Goal: Transaction & Acquisition: Book appointment/travel/reservation

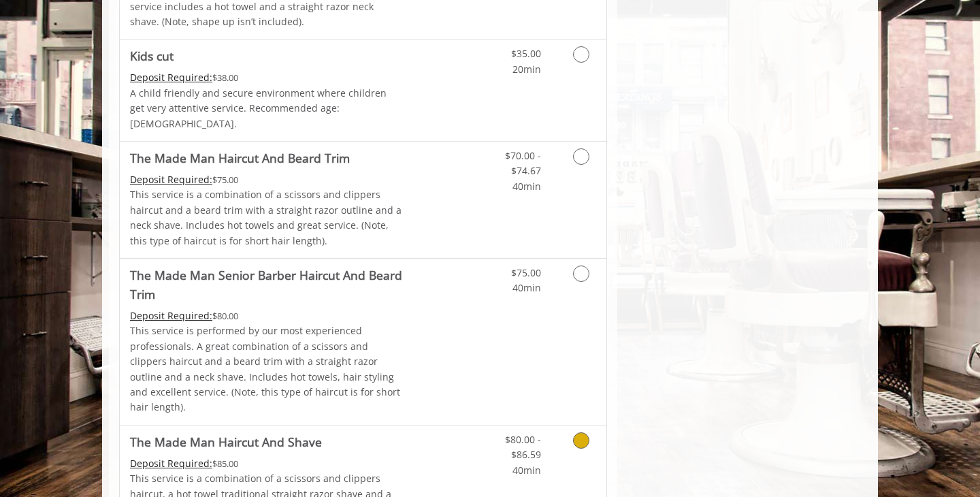
scroll to position [851, 0]
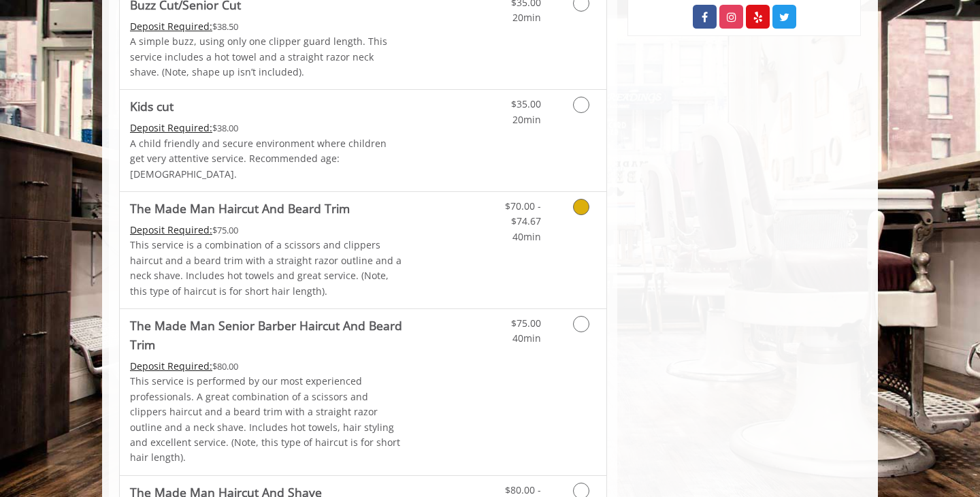
click at [550, 245] on div "$70.00 - $74.67 40min" at bounding box center [545, 250] width 122 height 116
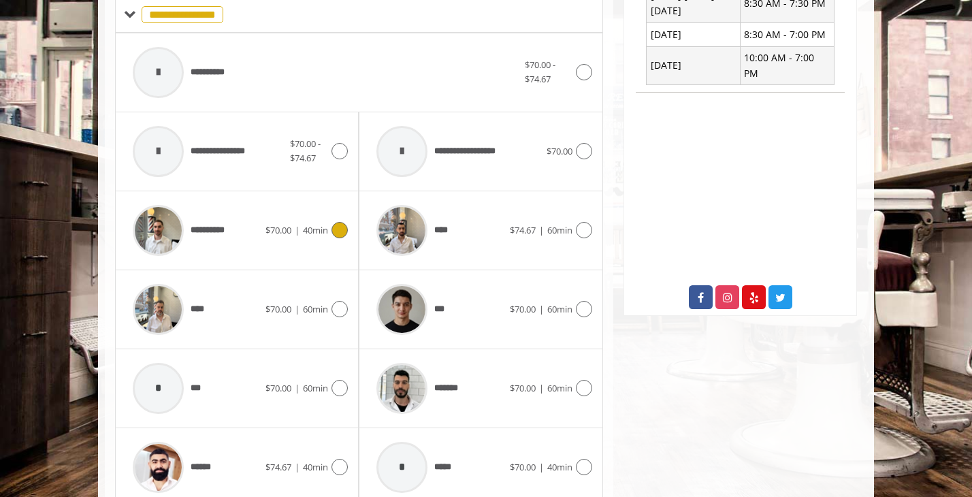
scroll to position [697, 0]
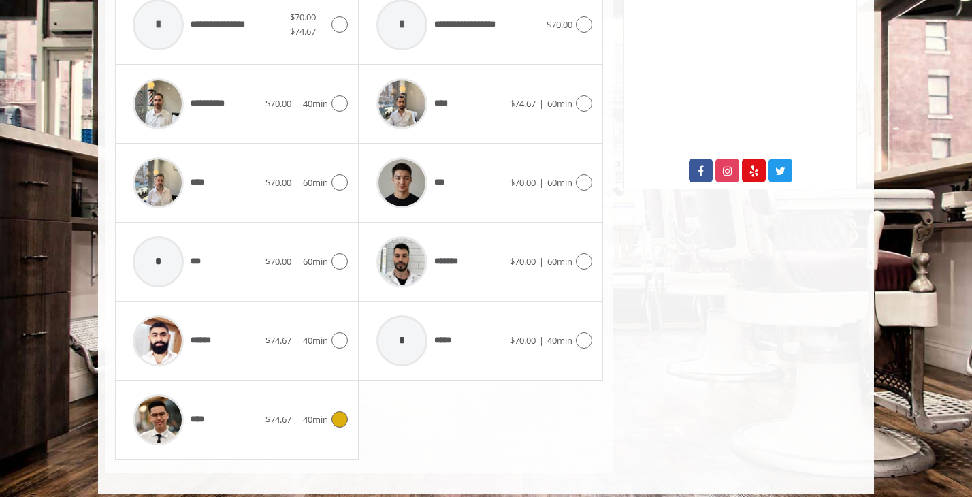
click at [323, 425] on span "$74.67 | 40min" at bounding box center [296, 419] width 63 height 14
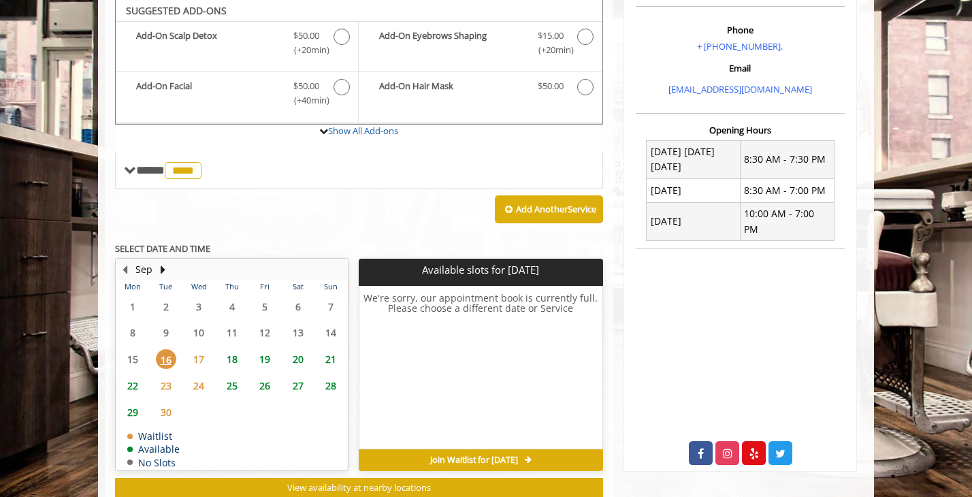
scroll to position [414, 0]
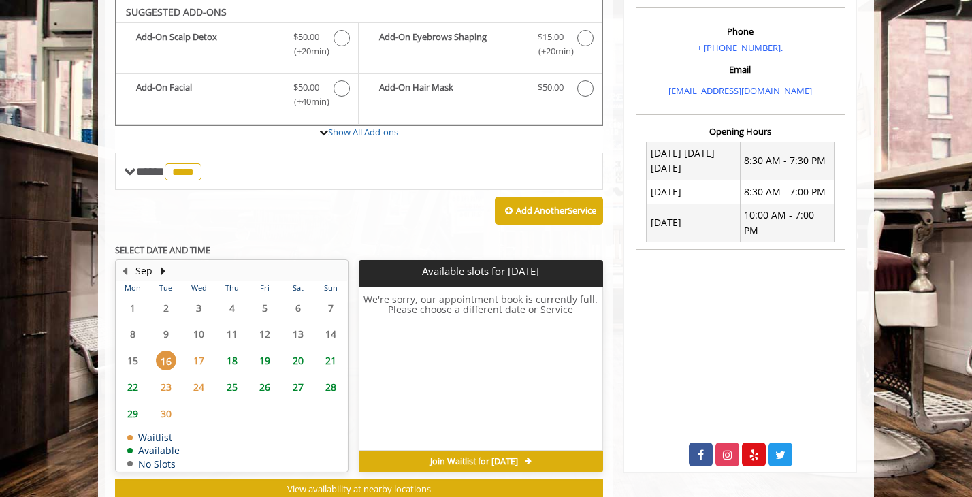
click at [208, 383] on span "24" at bounding box center [198, 387] width 20 height 20
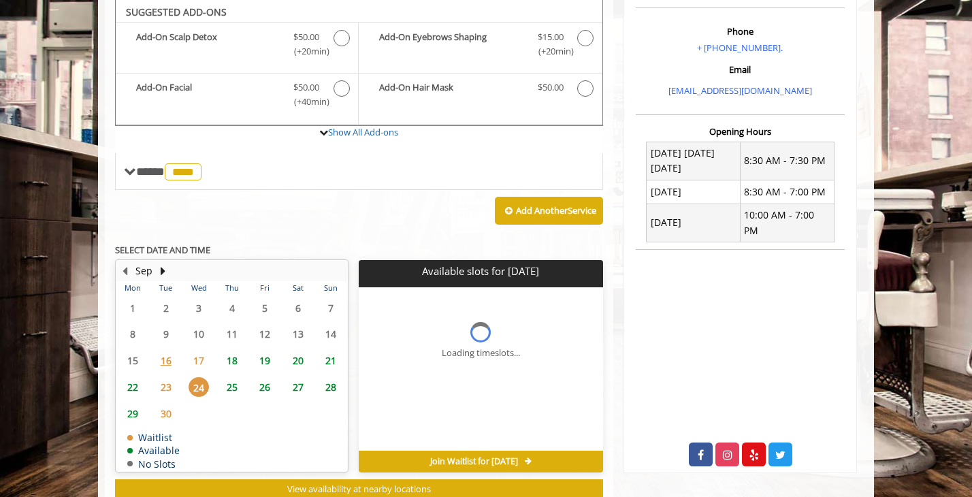
scroll to position [455, 0]
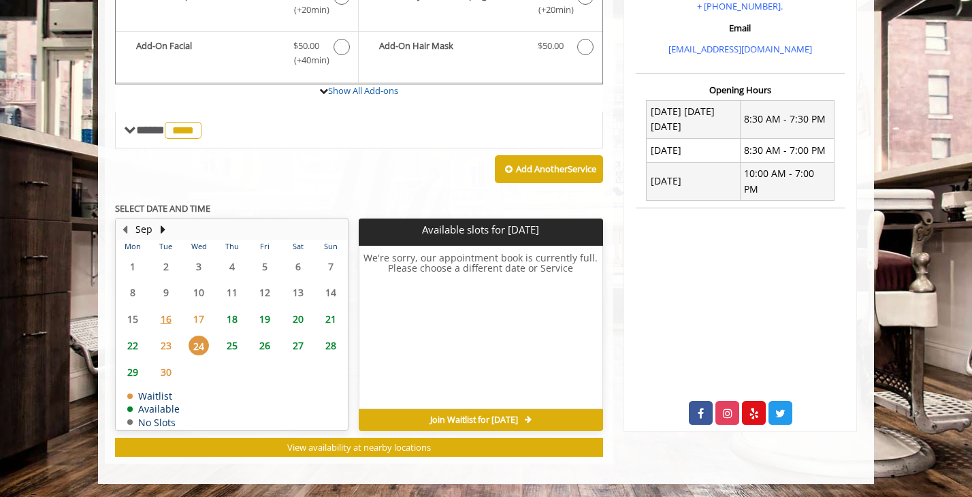
click at [141, 344] on span "22" at bounding box center [132, 345] width 20 height 20
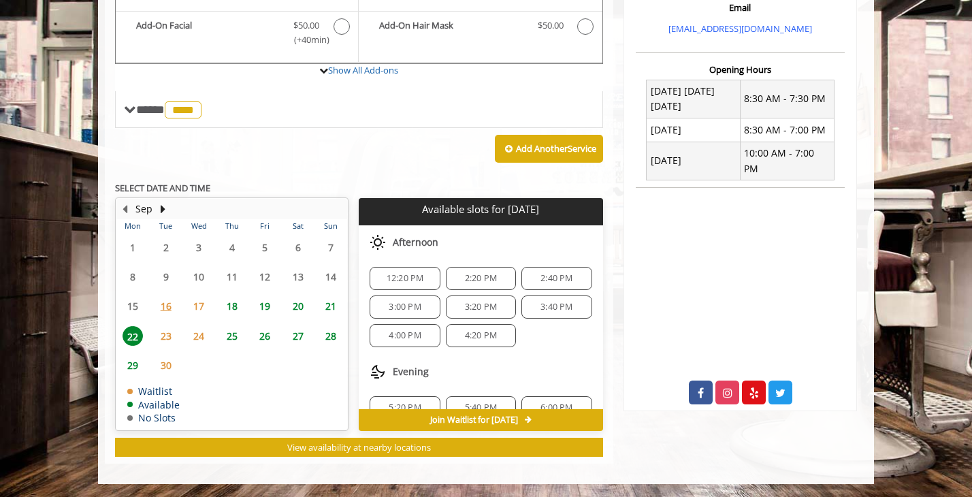
scroll to position [152, 0]
click at [457, 310] on span "3:20 PM" at bounding box center [481, 308] width 58 height 11
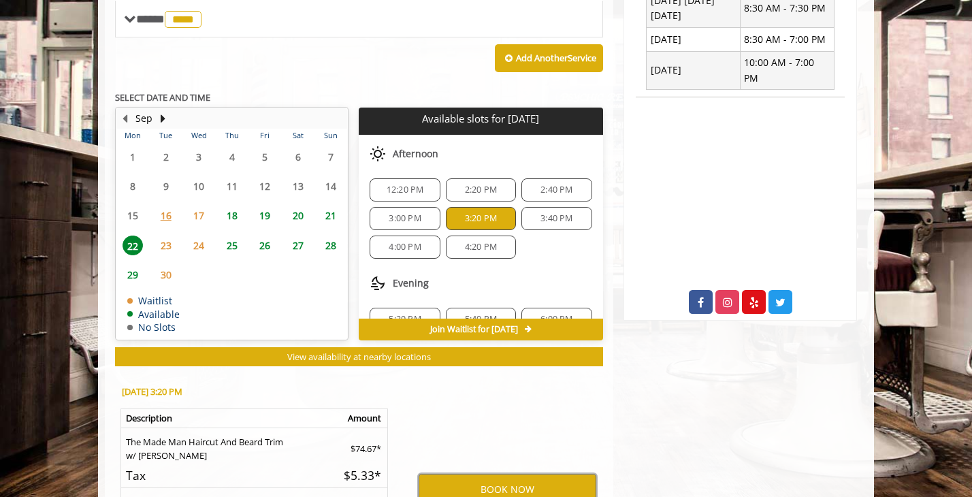
scroll to position [722, 0]
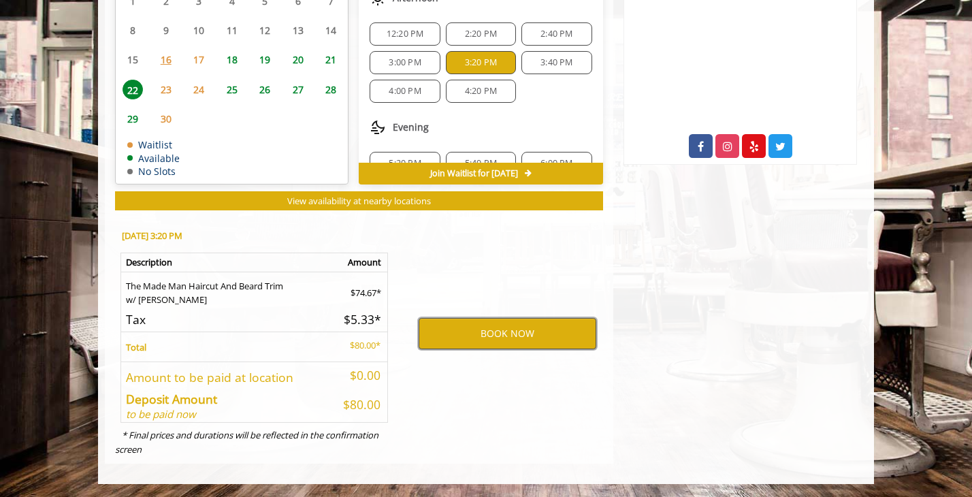
click at [453, 335] on button "BOOK NOW" at bounding box center [507, 333] width 178 height 31
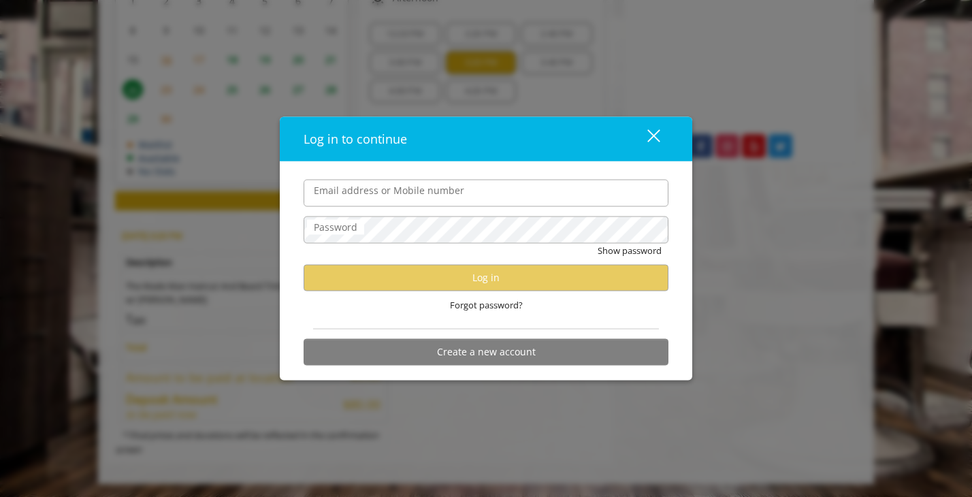
click at [652, 140] on div "close" at bounding box center [644, 139] width 27 height 20
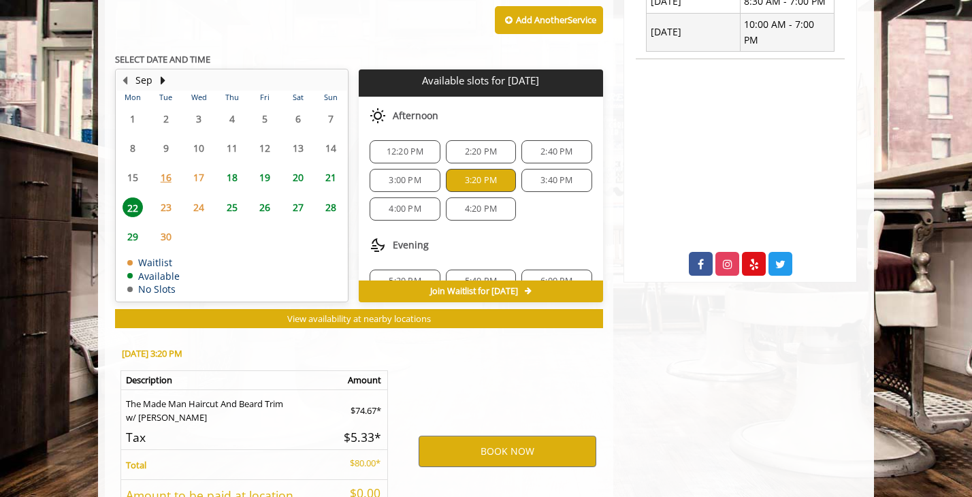
scroll to position [606, 0]
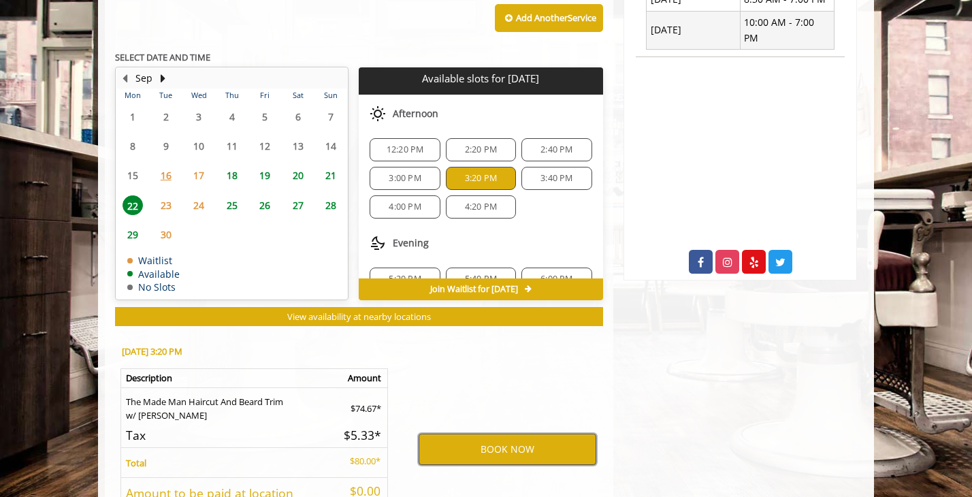
click at [442, 446] on button "BOOK NOW" at bounding box center [507, 448] width 178 height 31
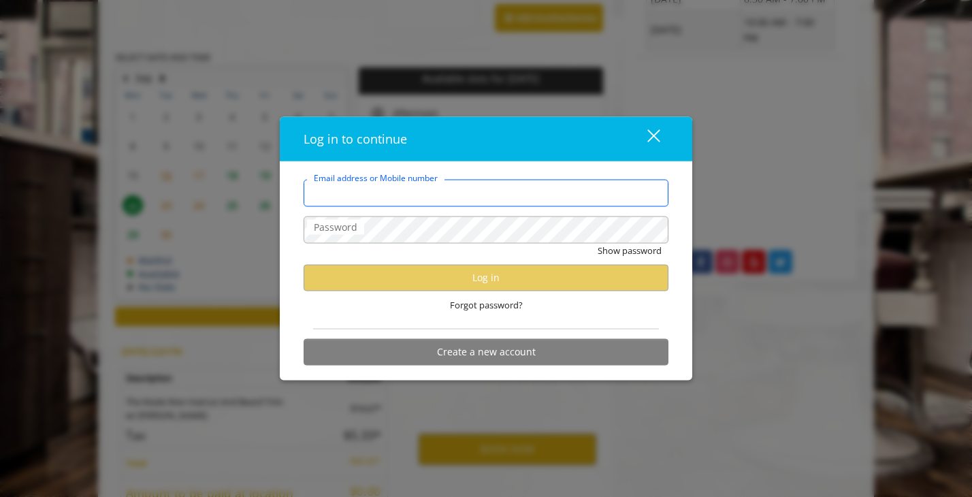
click at [422, 202] on input "Email address or Mobile number" at bounding box center [485, 192] width 365 height 27
type input "**********"
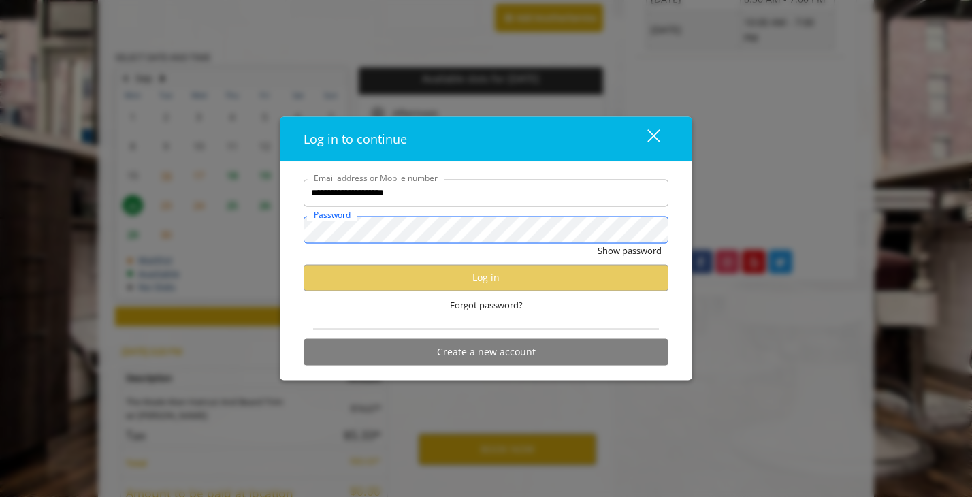
scroll to position [0, 0]
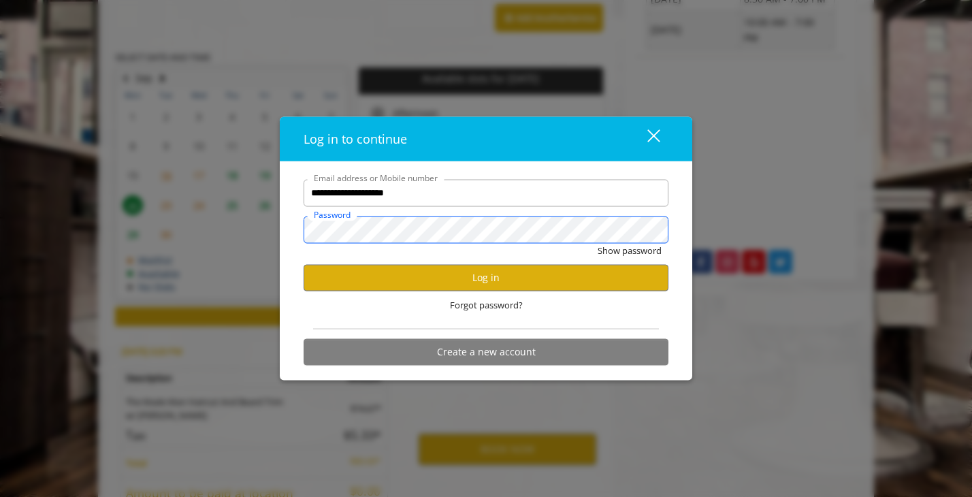
click at [597, 243] on button "Show password" at bounding box center [629, 250] width 64 height 14
click at [642, 251] on button "Hide password" at bounding box center [631, 250] width 61 height 14
click at [597, 277] on button "Log in" at bounding box center [485, 277] width 365 height 27
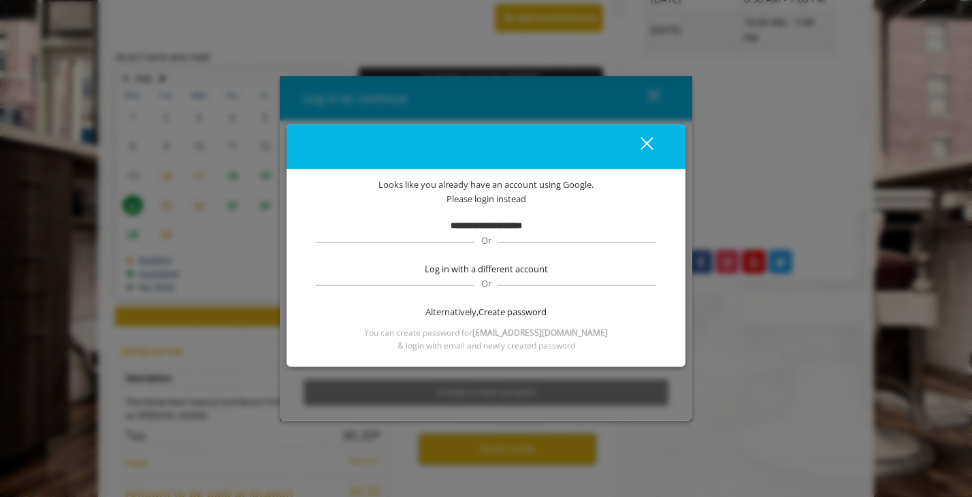
click at [485, 223] on b "**********" at bounding box center [485, 225] width 71 height 9
click at [483, 223] on b "**********" at bounding box center [485, 225] width 71 height 9
click at [650, 147] on div "close dialog" at bounding box center [646, 143] width 13 height 13
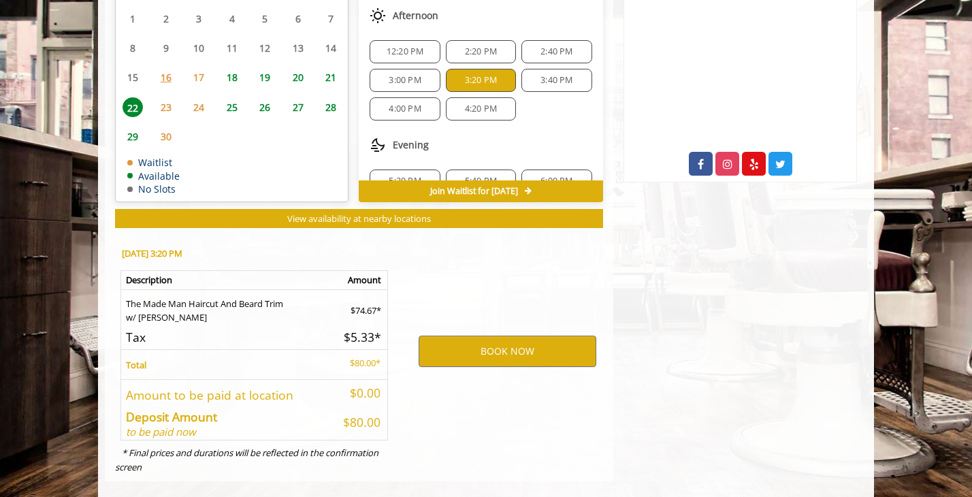
scroll to position [722, 0]
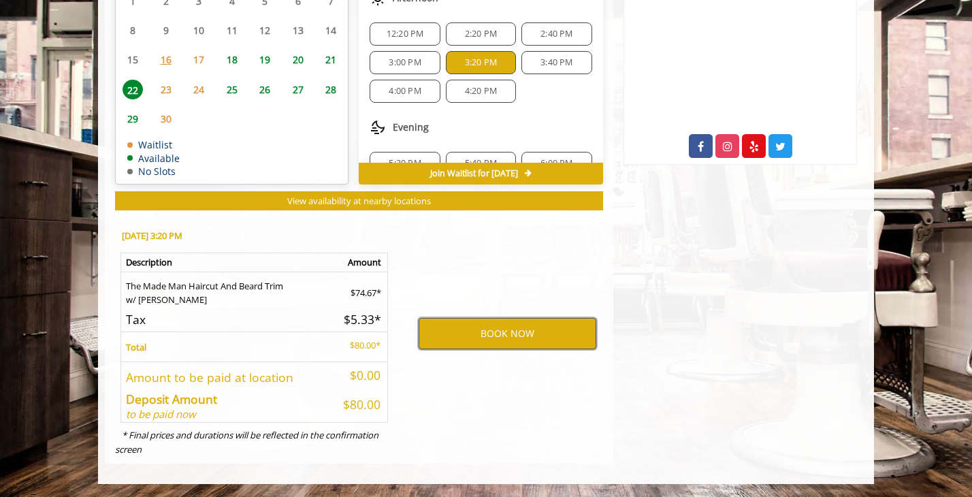
click at [540, 329] on button "BOOK NOW" at bounding box center [507, 333] width 178 height 31
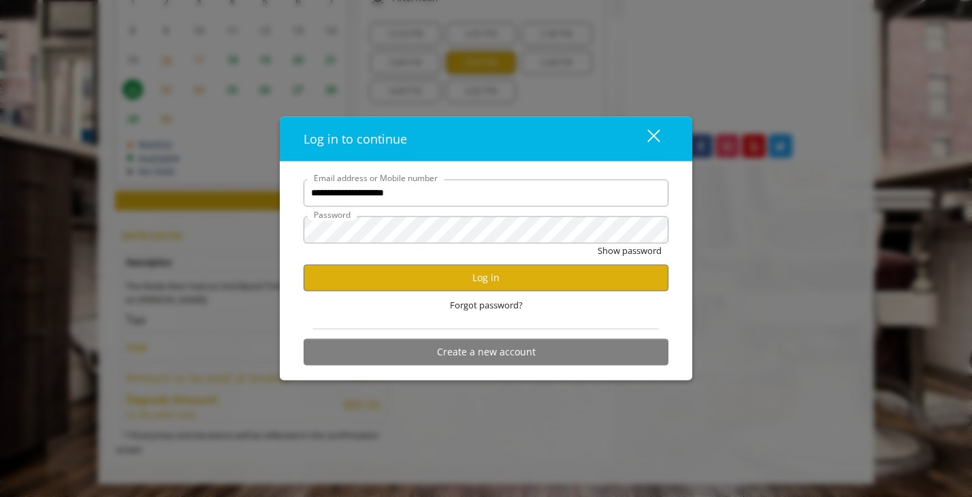
click at [647, 147] on div "close" at bounding box center [644, 139] width 27 height 20
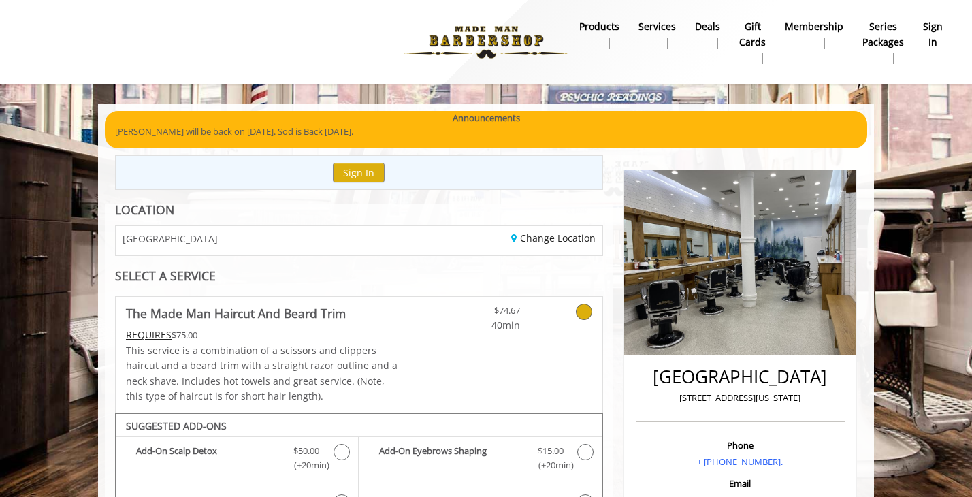
click at [928, 37] on b "sign in" at bounding box center [933, 34] width 20 height 31
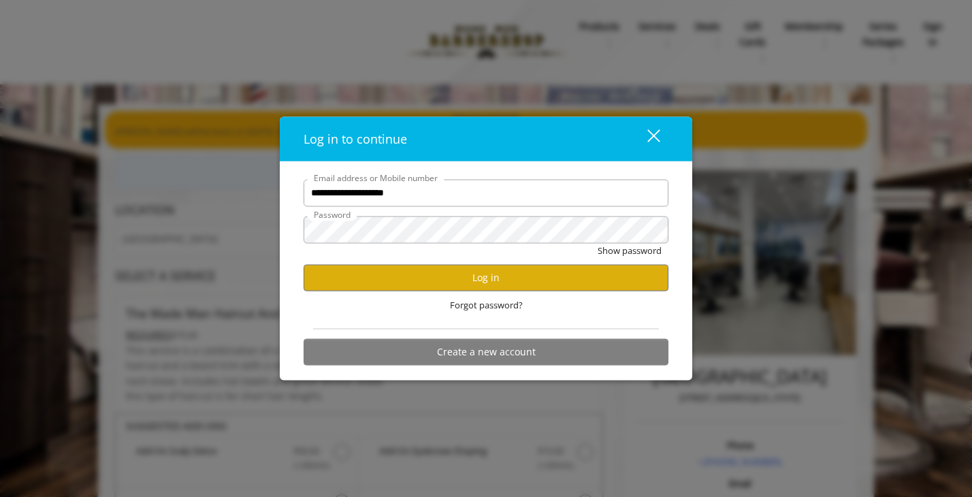
click at [640, 159] on div "Log in to continue close" at bounding box center [486, 138] width 412 height 45
click at [646, 148] on div "close" at bounding box center [644, 139] width 27 height 20
